Goal: Navigation & Orientation: Find specific page/section

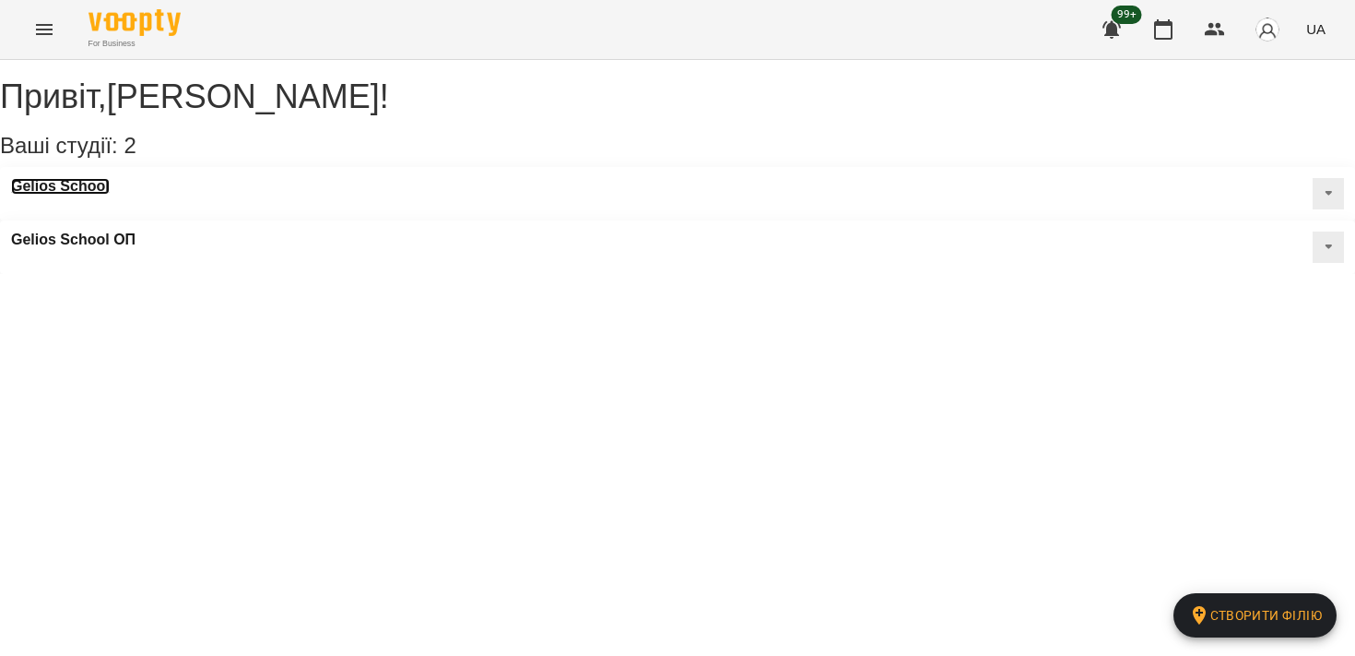
click at [103, 195] on h3 "Gelios School" at bounding box center [60, 186] width 99 height 17
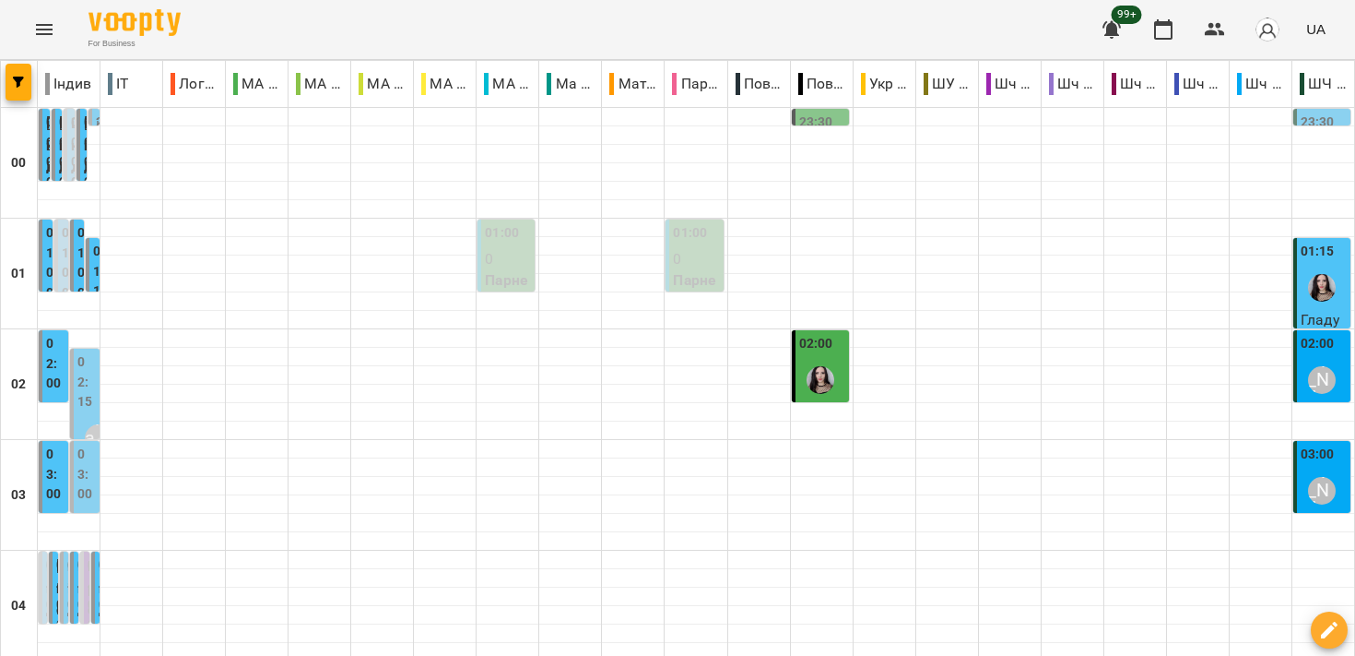
click at [43, 25] on icon "Menu" at bounding box center [44, 29] width 17 height 11
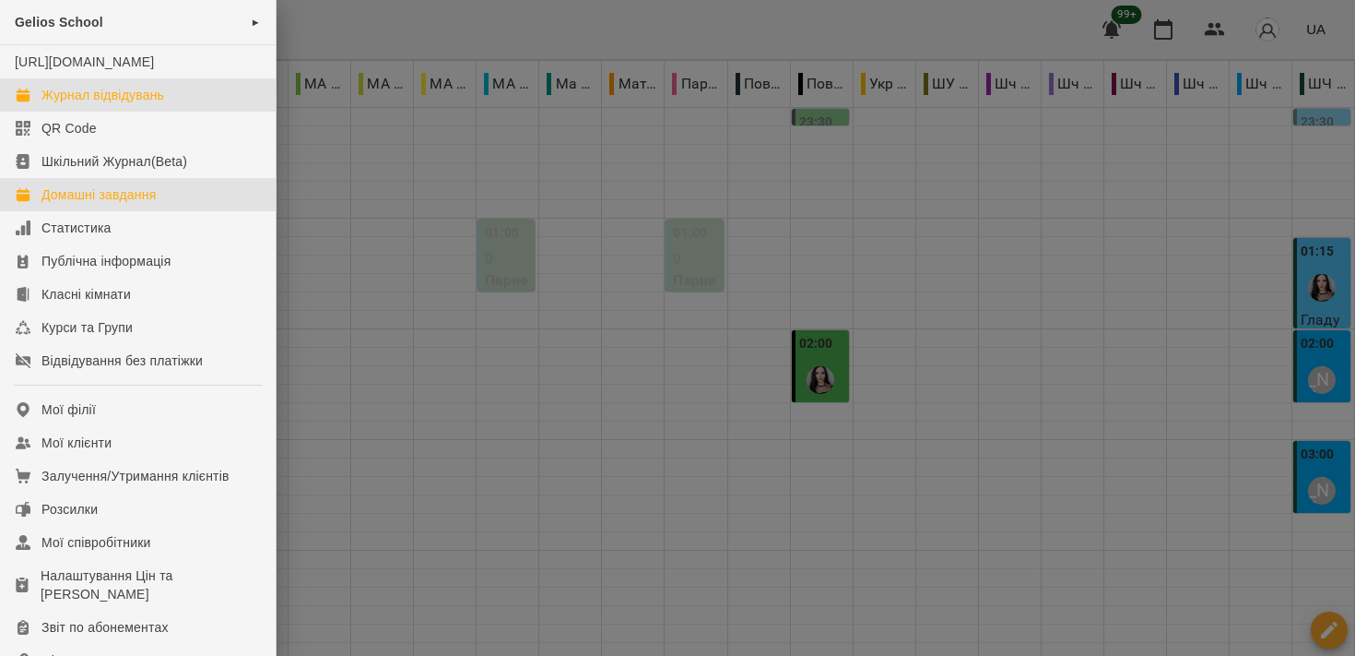
click at [171, 211] on link "Домашні завдання" at bounding box center [138, 194] width 276 height 33
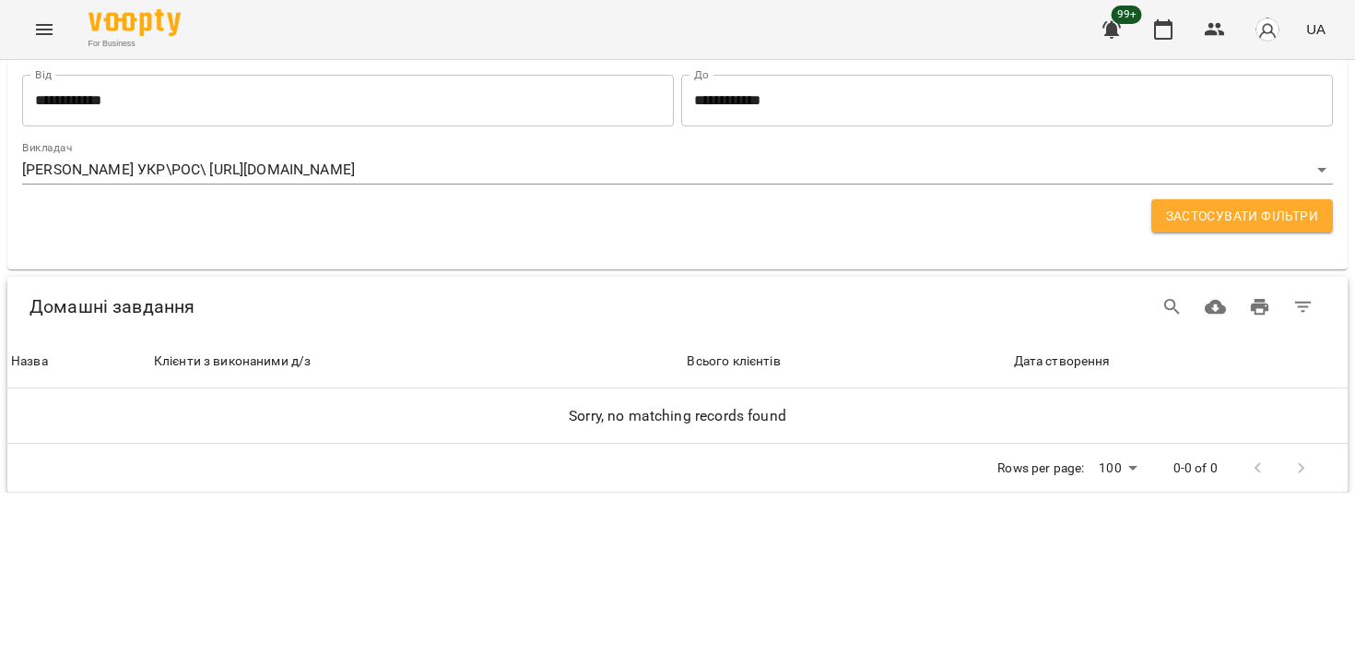
click at [51, 30] on icon "Menu" at bounding box center [44, 29] width 22 height 22
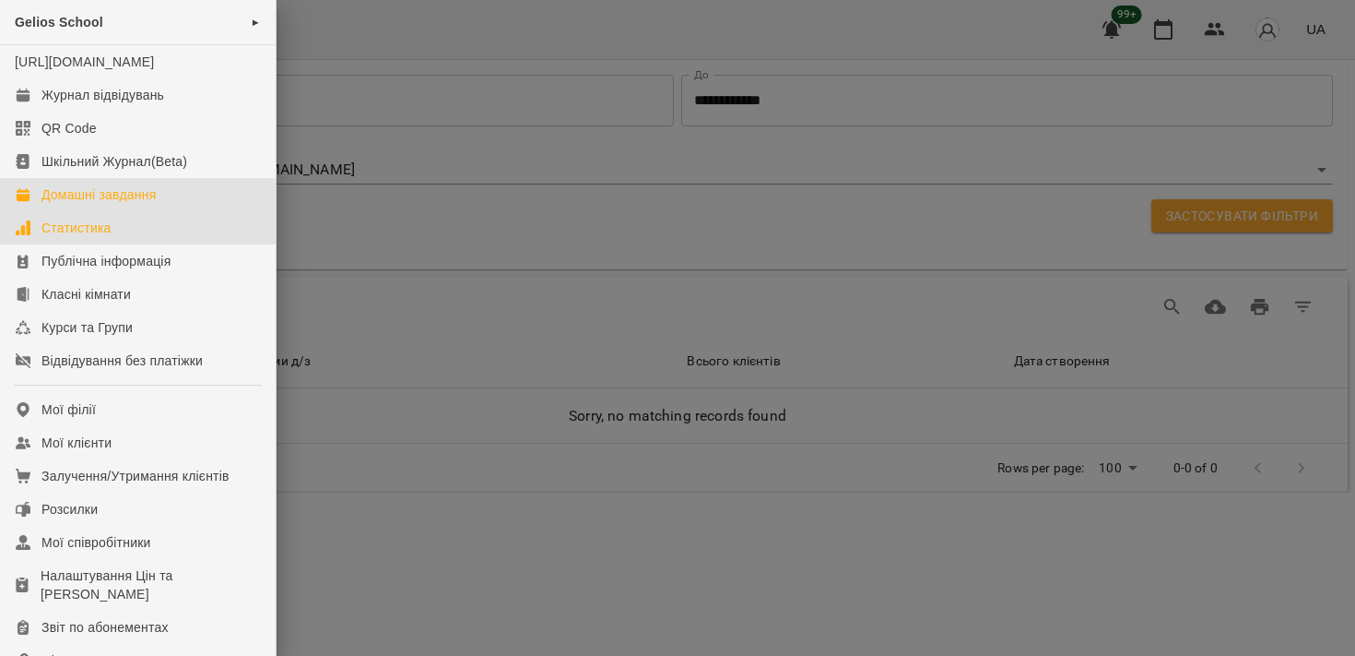
click at [78, 237] on div "Статистика" at bounding box center [76, 228] width 70 height 18
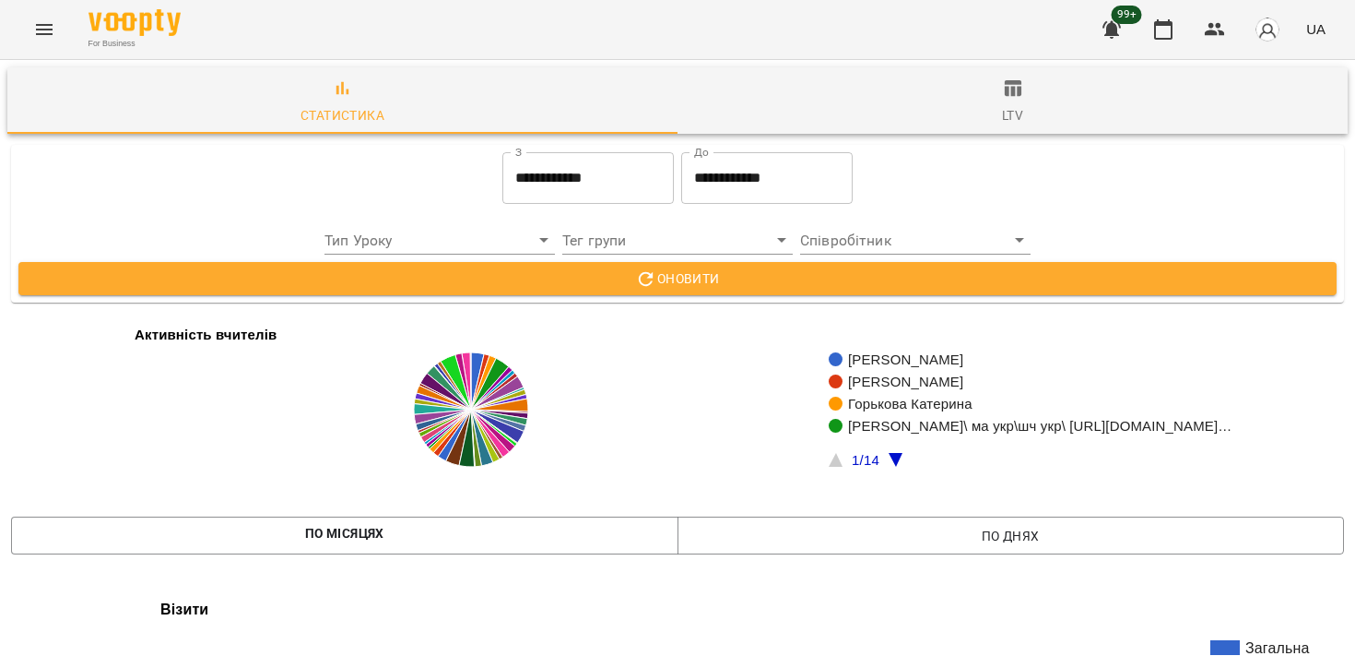
click at [45, 42] on button "Menu" at bounding box center [44, 29] width 44 height 44
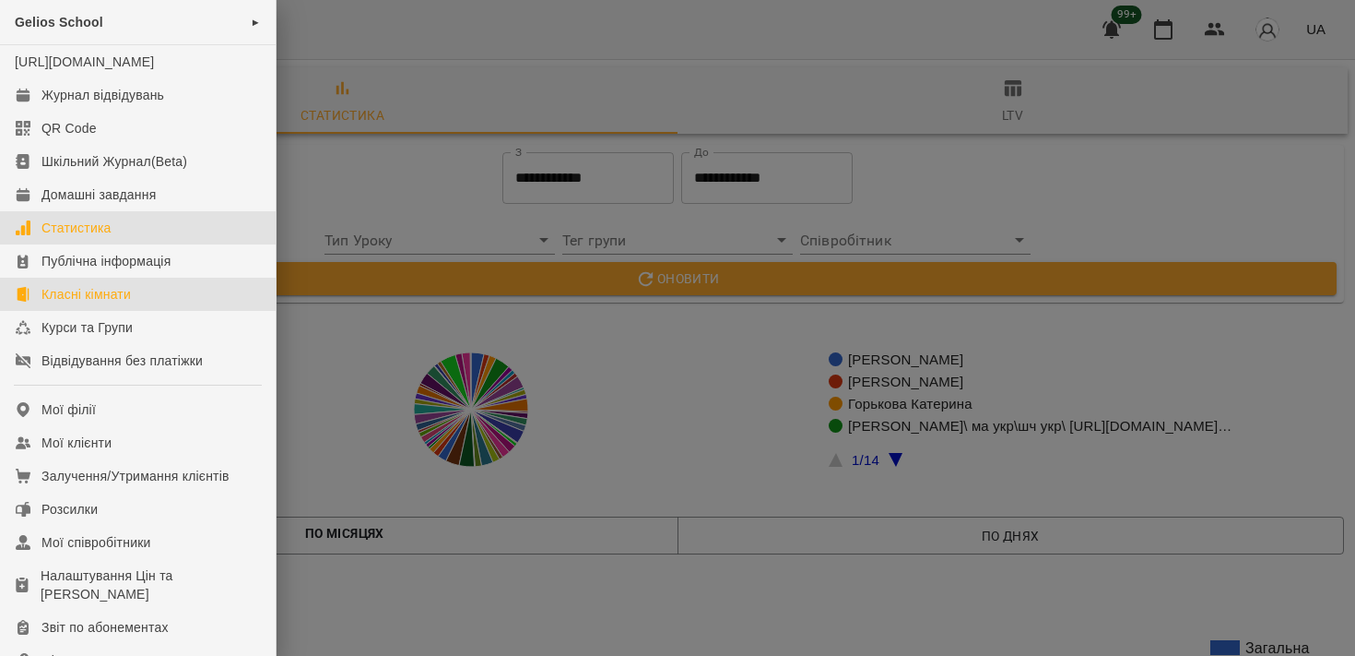
click at [85, 303] on div "Класні кімнати" at bounding box center [85, 294] width 89 height 18
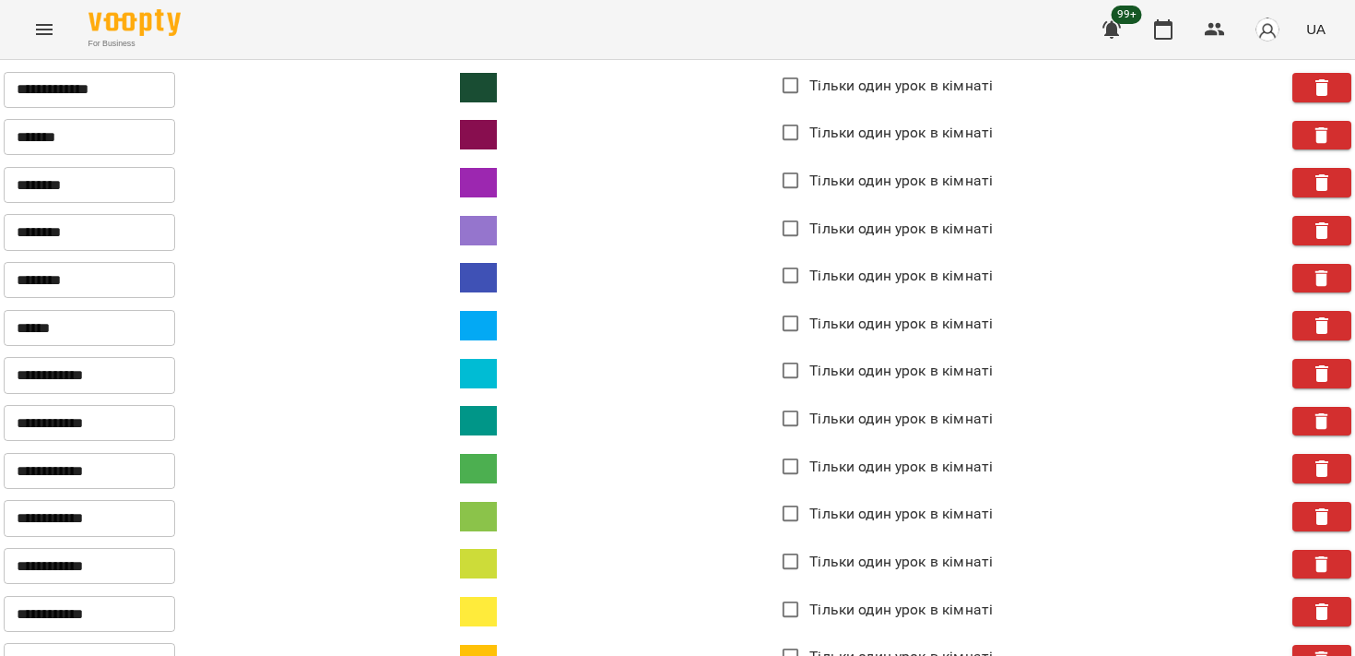
click at [41, 22] on icon "Menu" at bounding box center [44, 29] width 22 height 22
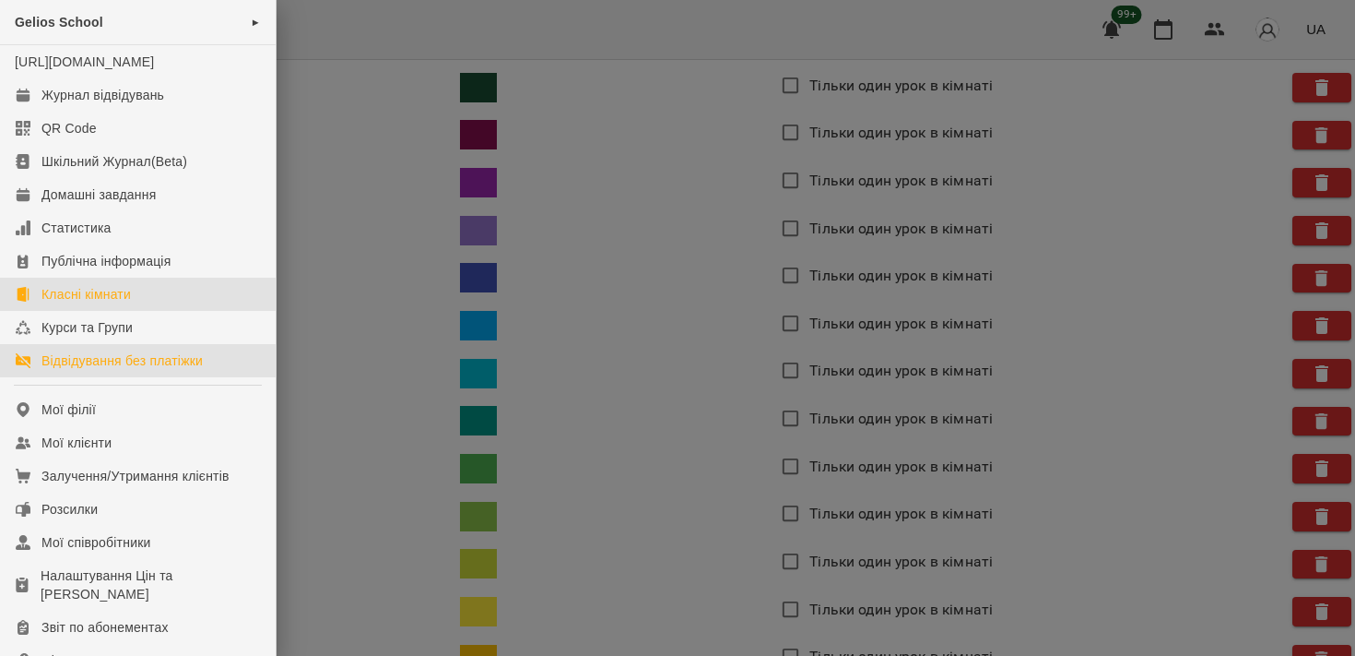
click at [100, 370] on div "Відвідування без платіжки" at bounding box center [121, 360] width 161 height 18
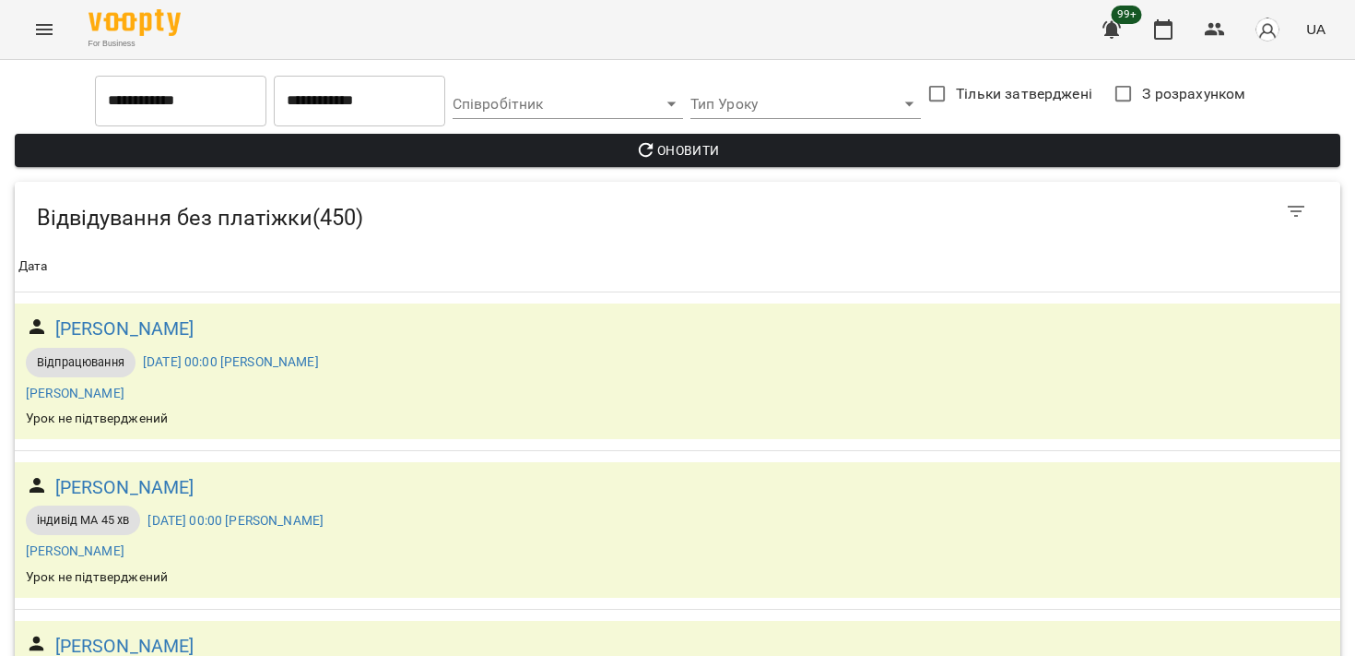
click at [39, 27] on icon "Menu" at bounding box center [44, 29] width 22 height 22
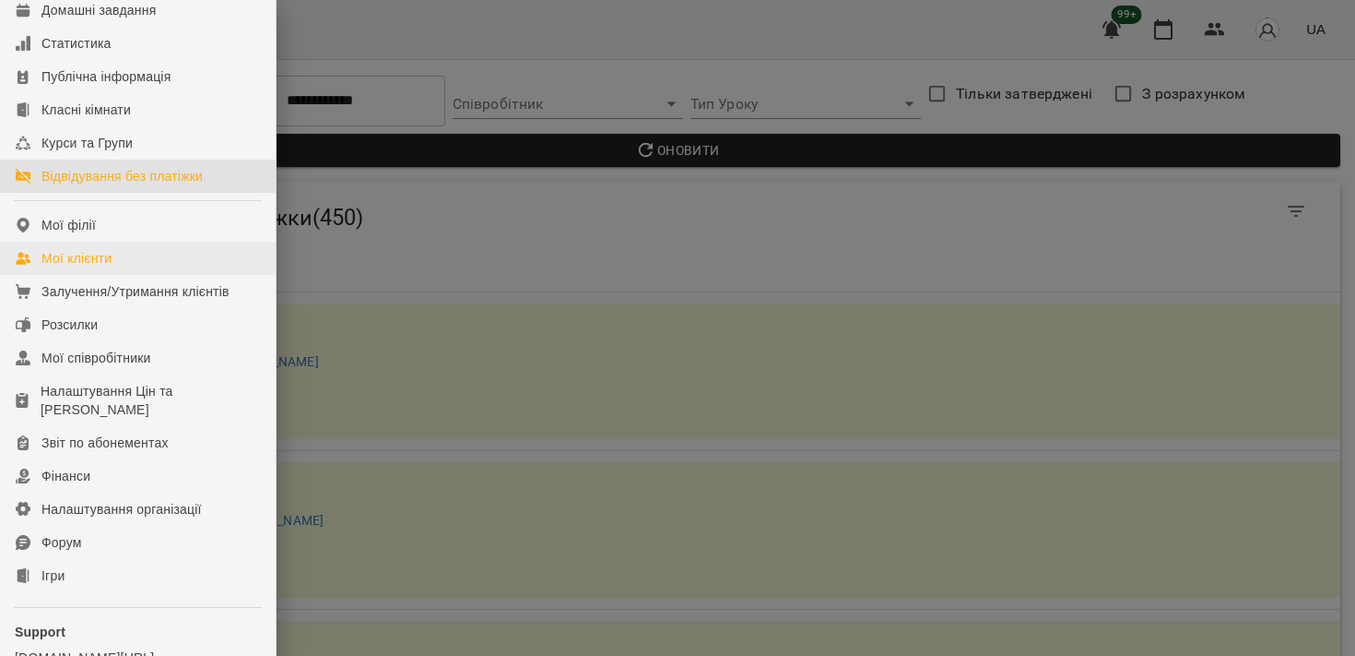
scroll to position [190, 0]
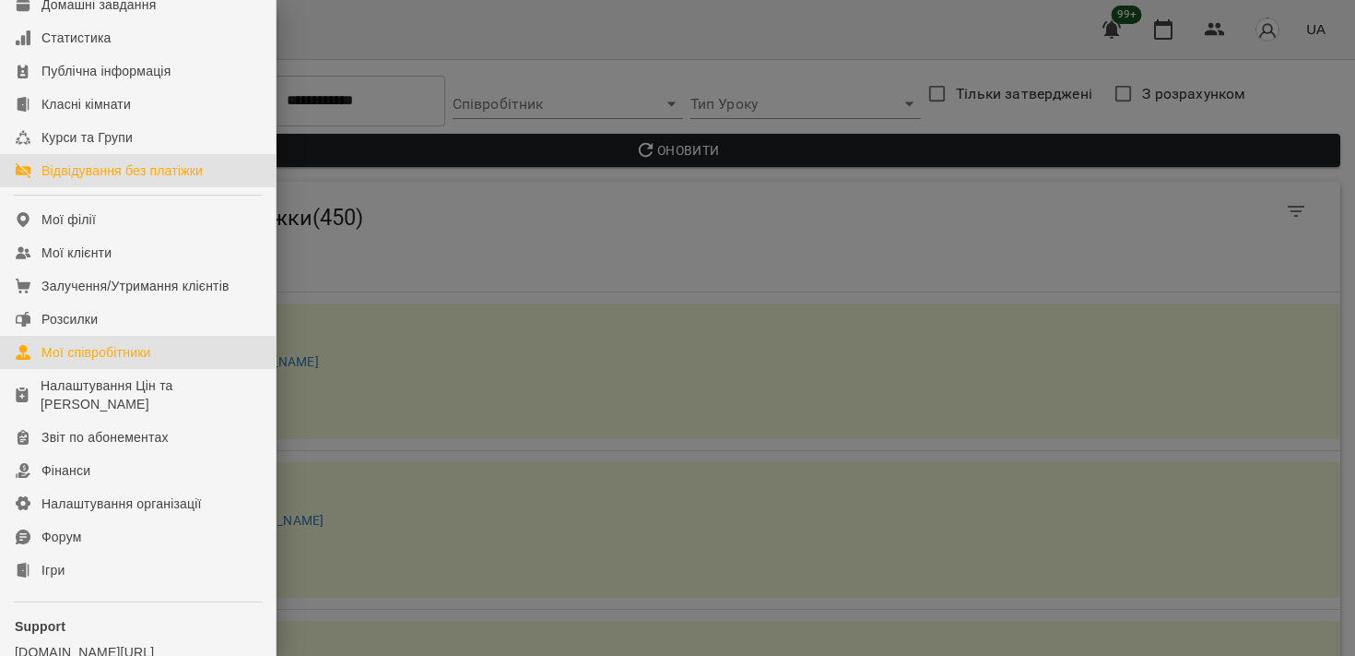
click at [84, 361] on div "Мої співробітники" at bounding box center [96, 352] width 110 height 18
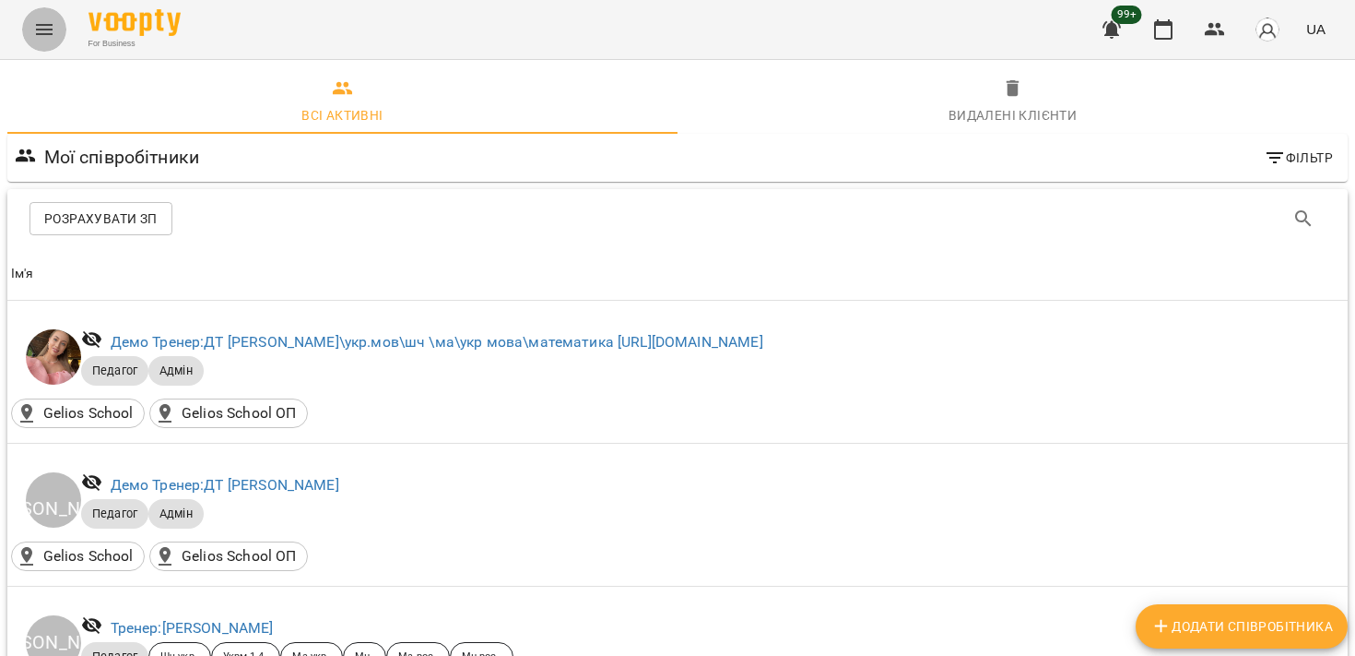
click at [41, 35] on icon "Menu" at bounding box center [44, 29] width 22 height 22
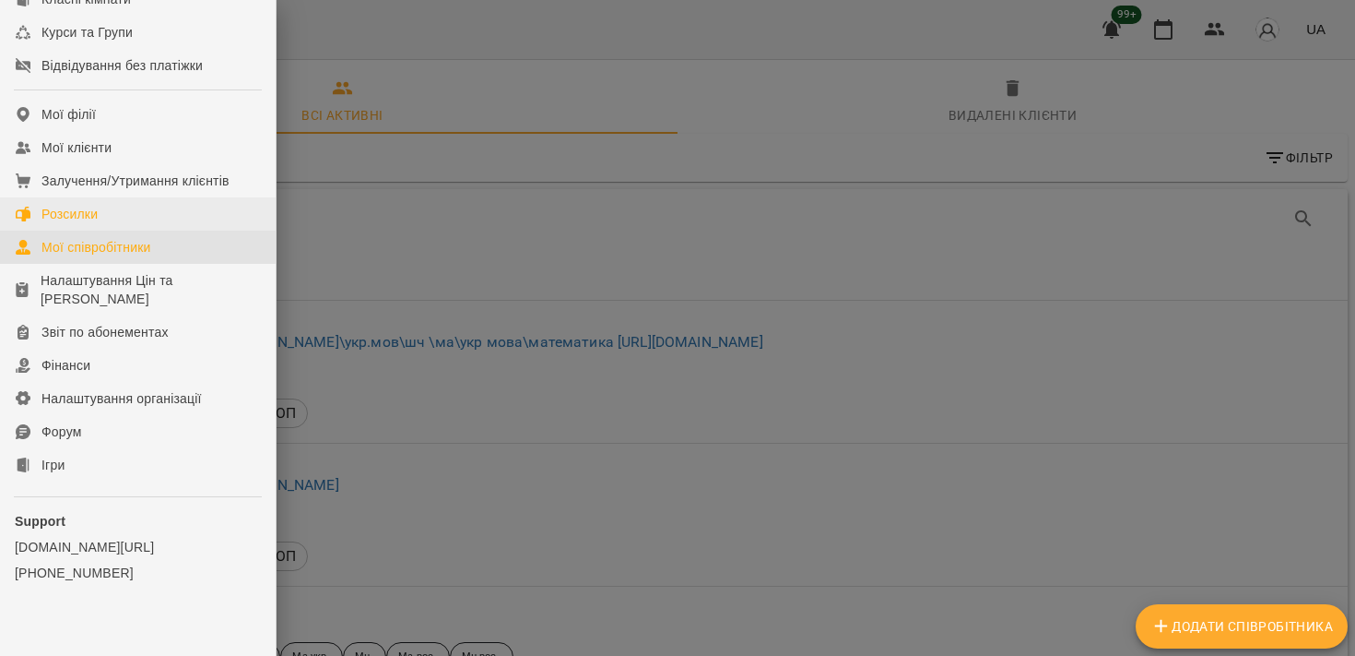
scroll to position [302, 0]
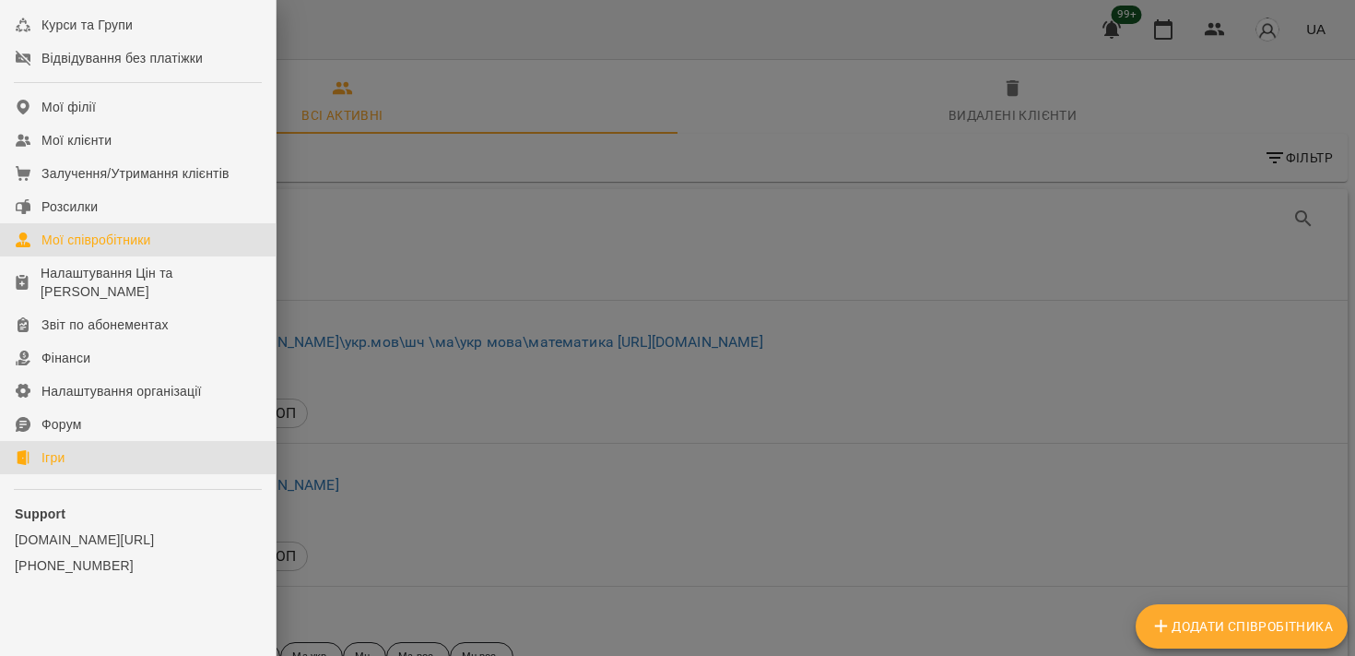
click at [114, 474] on link "Ігри" at bounding box center [138, 457] width 276 height 33
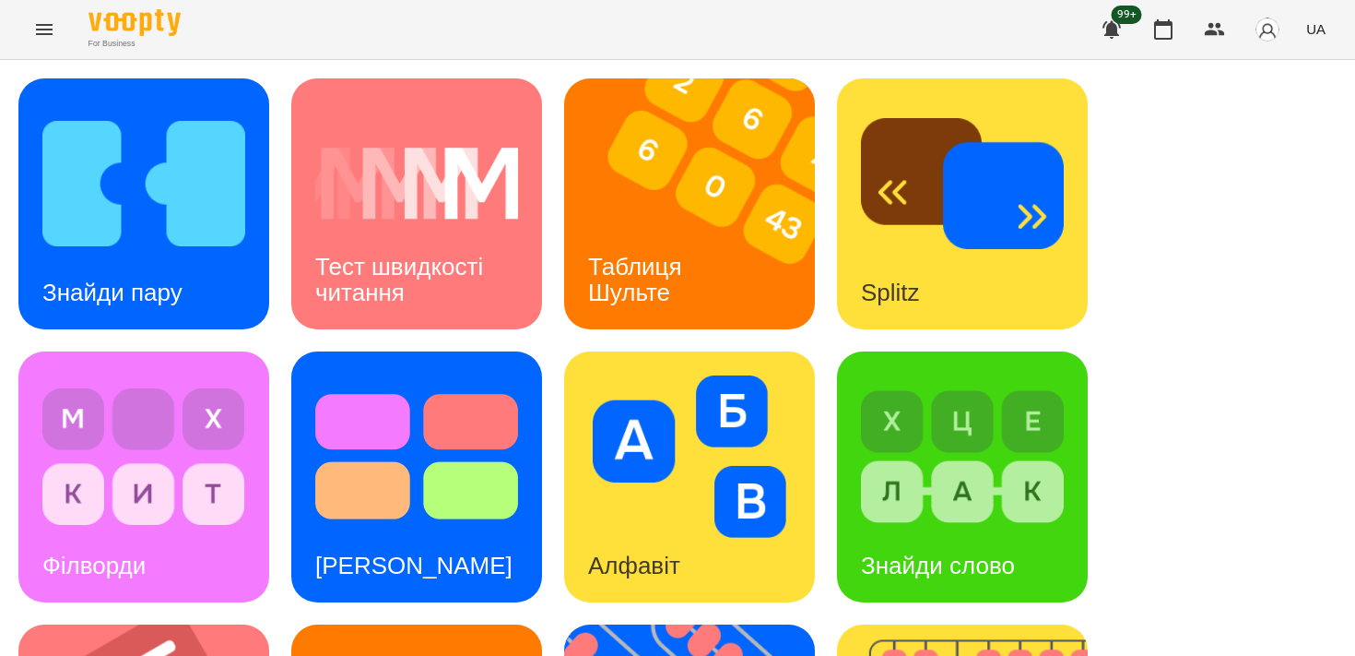
click at [49, 29] on icon "Menu" at bounding box center [44, 29] width 17 height 11
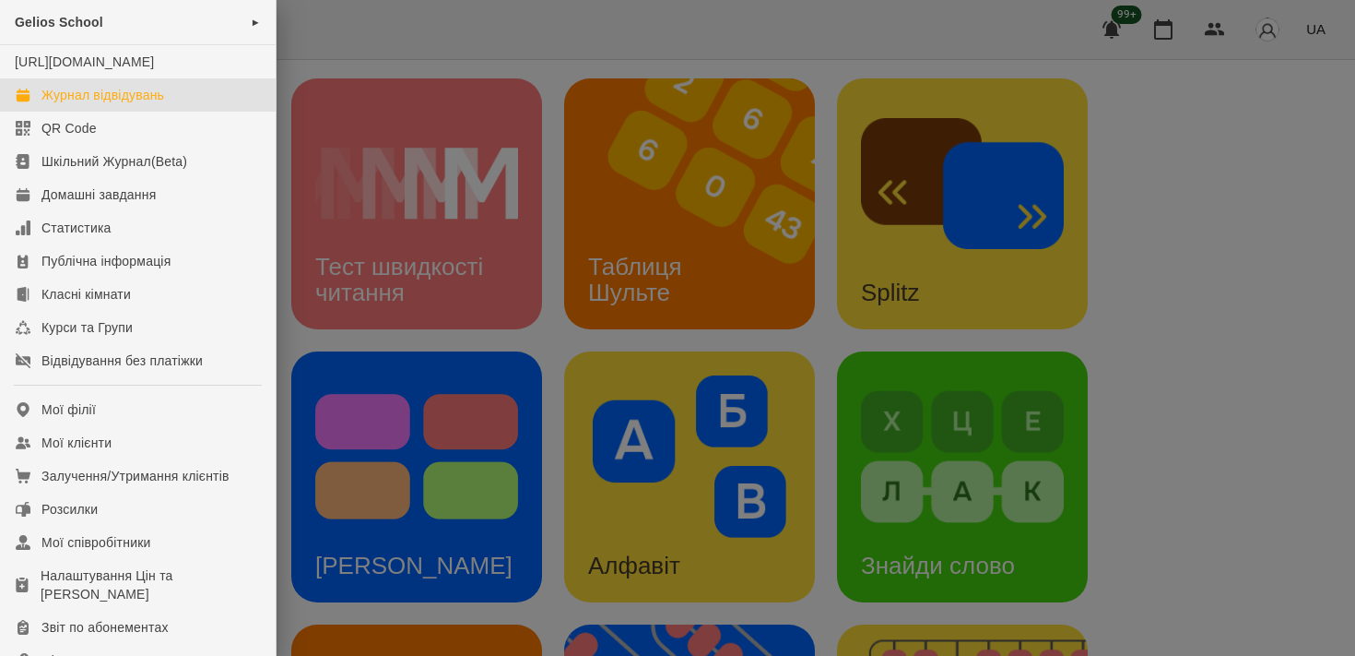
click at [97, 104] on div "Журнал відвідувань" at bounding box center [102, 95] width 123 height 18
